Goal: Transaction & Acquisition: Purchase product/service

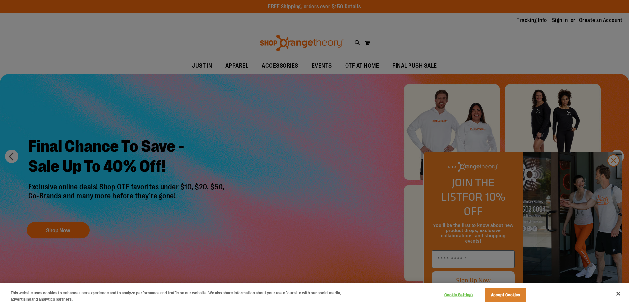
click at [241, 166] on div at bounding box center [314, 153] width 629 height 306
click at [614, 176] on div at bounding box center [314, 153] width 629 height 306
click at [495, 294] on button "Accept Cookies" at bounding box center [505, 295] width 41 height 14
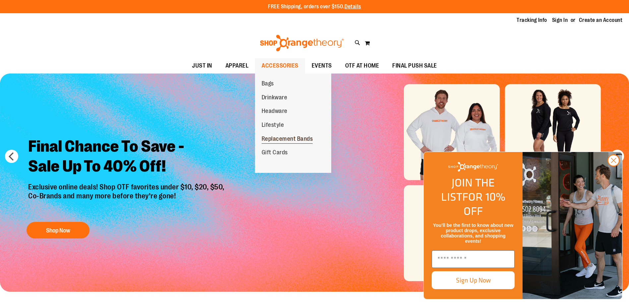
click at [282, 138] on span "Replacement Bands" at bounding box center [287, 140] width 51 height 8
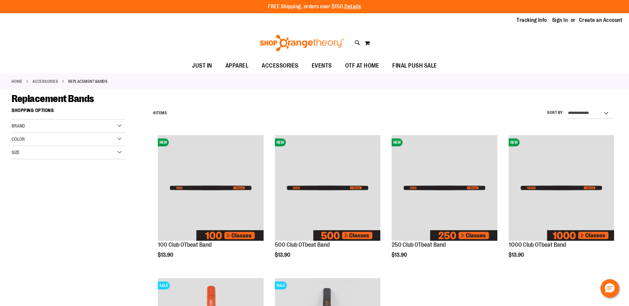
click at [120, 127] on div "Brand" at bounding box center [69, 126] width 114 height 13
drag, startPoint x: 214, startPoint y: 122, endPoint x: 223, endPoint y: 125, distance: 9.5
click at [215, 122] on div "**********" at bounding box center [383, 113] width 467 height 17
click at [362, 67] on span "OTF AT HOME" at bounding box center [362, 65] width 34 height 15
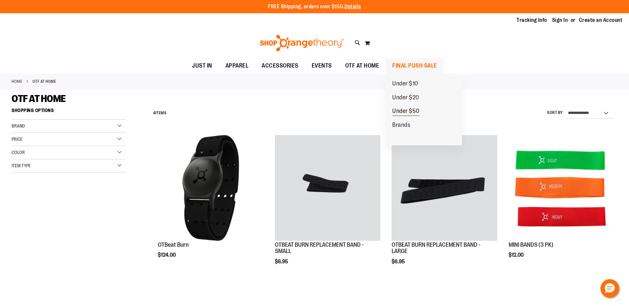
click at [407, 109] on span "Under $50" at bounding box center [405, 112] width 27 height 8
